Goal: Information Seeking & Learning: Learn about a topic

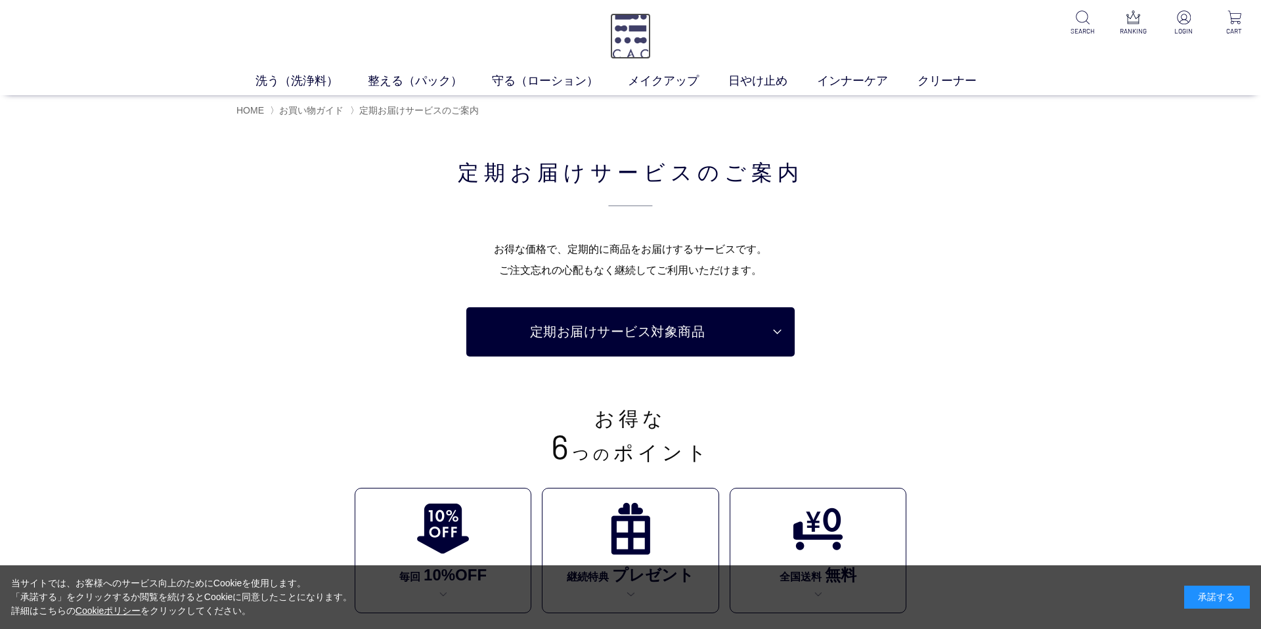
click at [624, 41] on img at bounding box center [630, 36] width 40 height 46
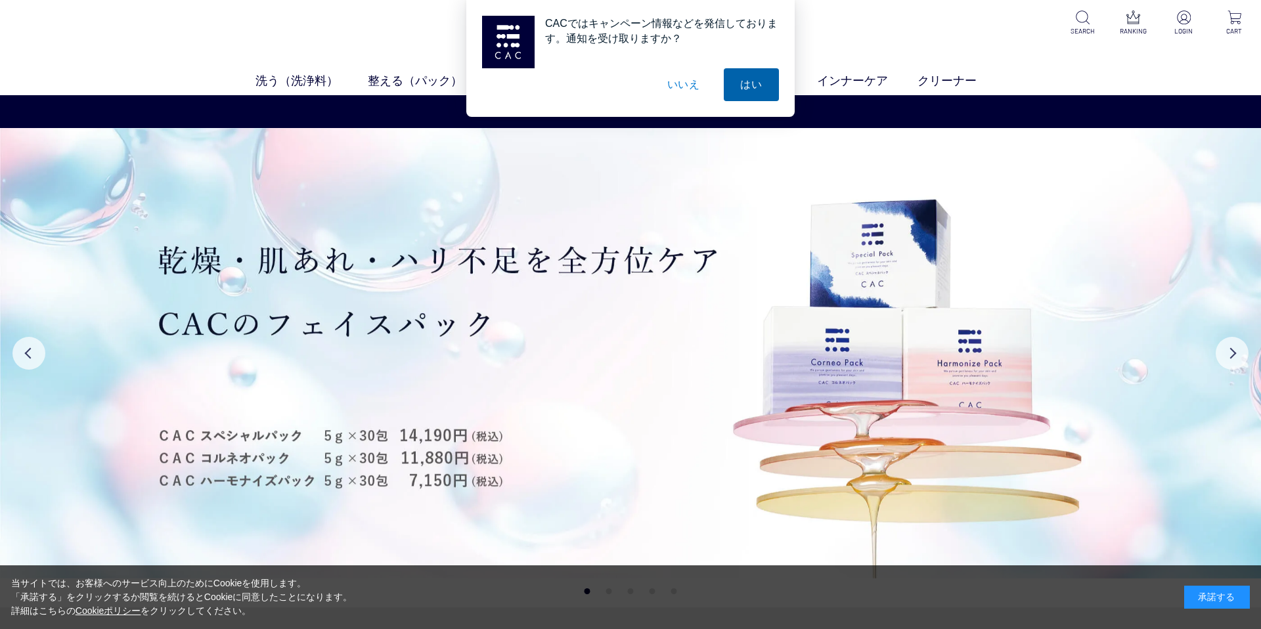
click at [731, 93] on button "はい" at bounding box center [751, 84] width 55 height 33
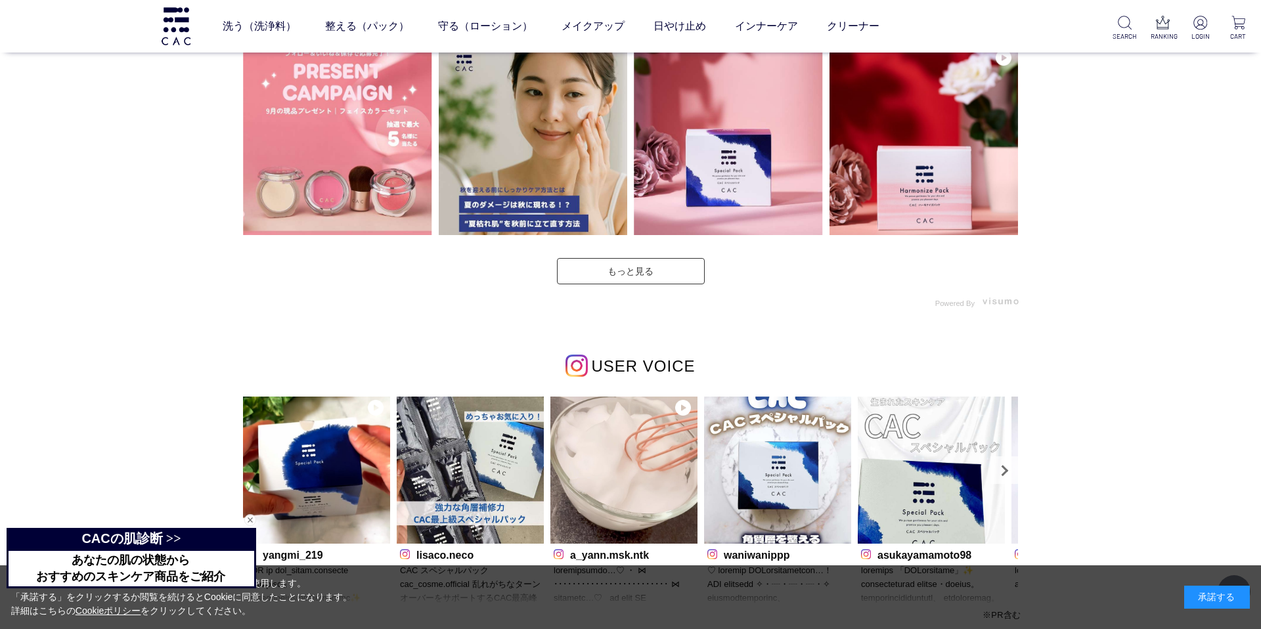
scroll to position [3587, 0]
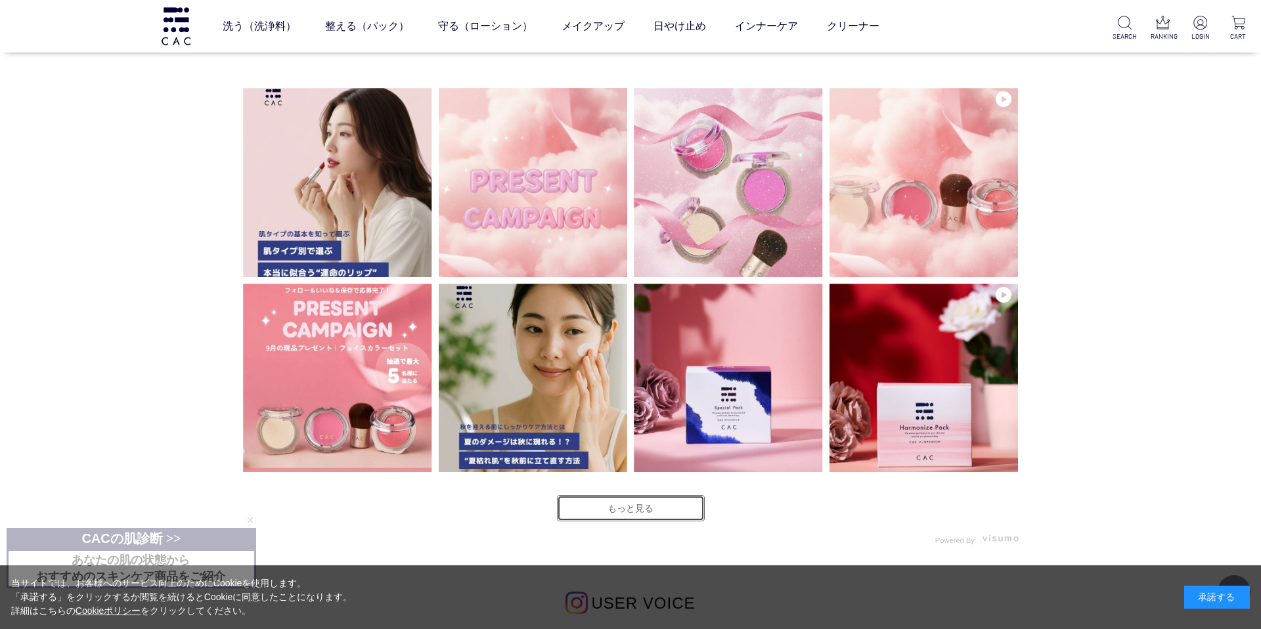
click at [630, 516] on link "もっと見る" at bounding box center [631, 508] width 148 height 26
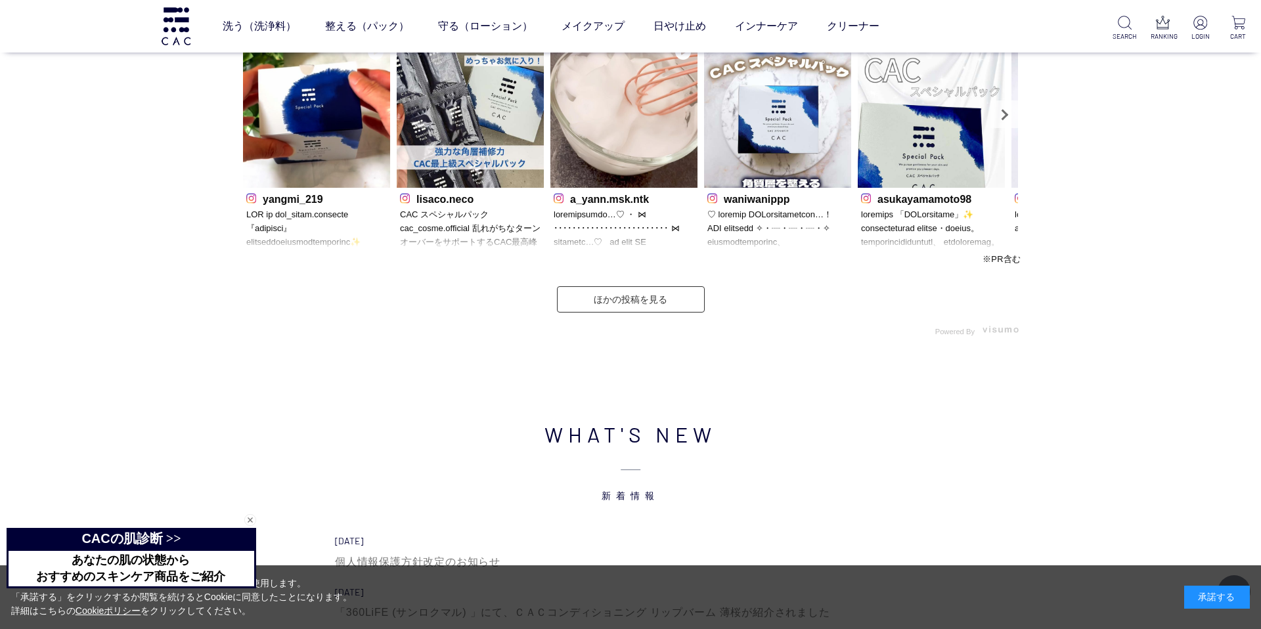
scroll to position [4574, 0]
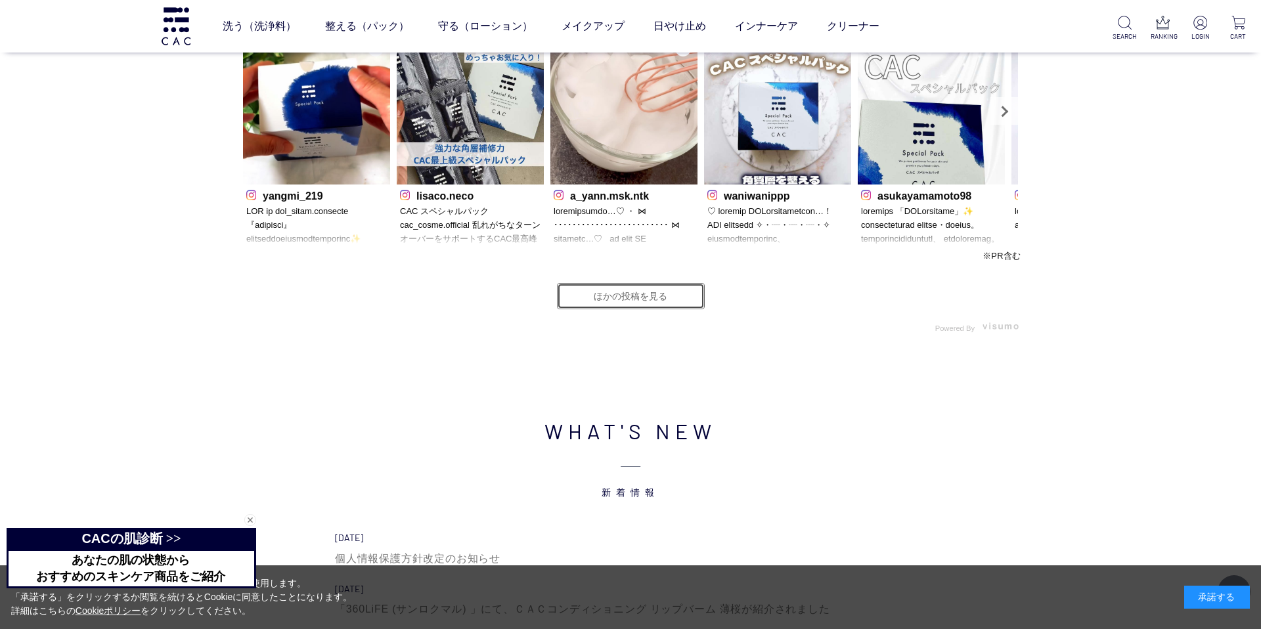
click at [675, 305] on link "ほかの投稿を見る" at bounding box center [631, 296] width 148 height 26
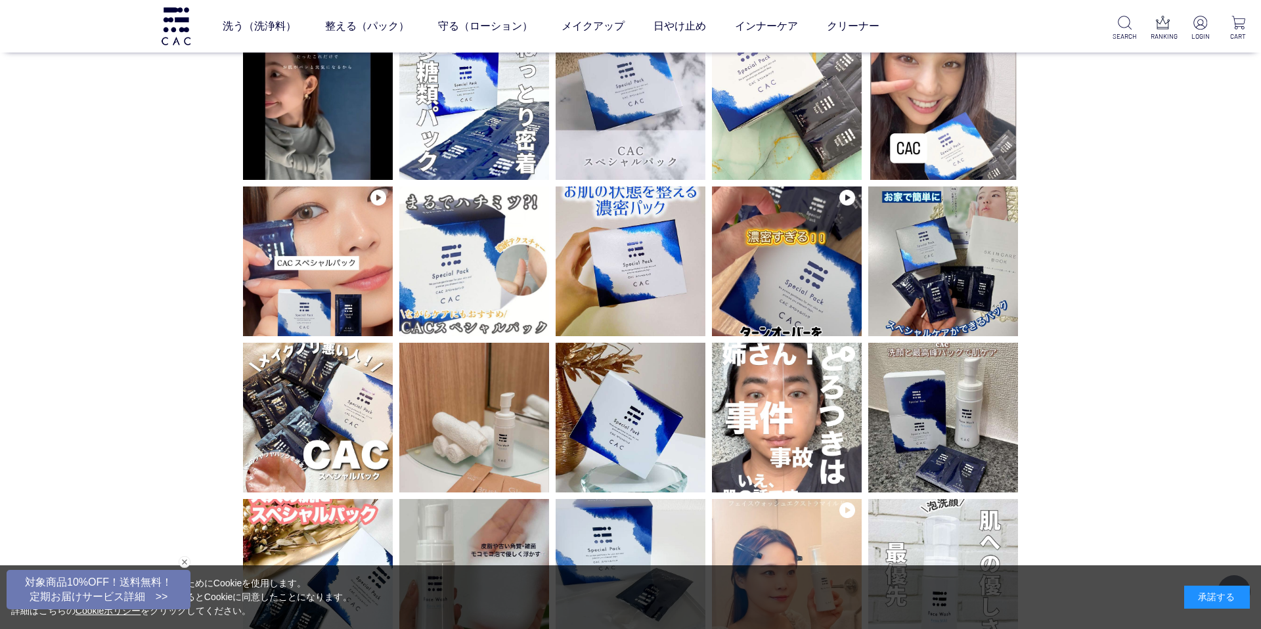
scroll to position [369, 0]
